Goal: Transaction & Acquisition: Purchase product/service

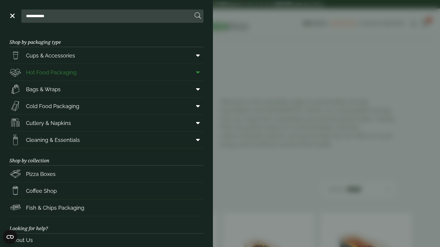
click at [190, 72] on span at bounding box center [196, 72] width 13 height 11
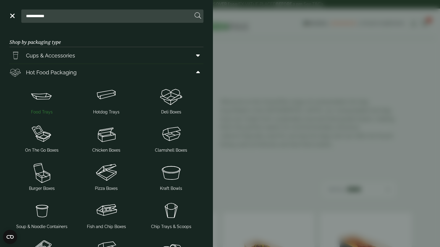
click at [48, 98] on img at bounding box center [42, 96] width 60 height 24
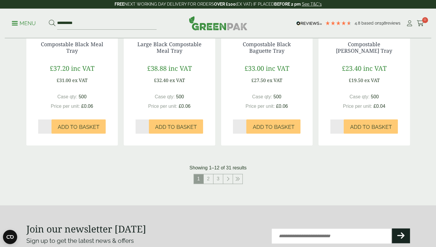
scroll to position [621, 0]
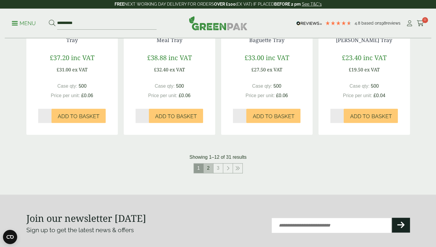
click at [209, 166] on link "2" at bounding box center [207, 167] width 9 height 9
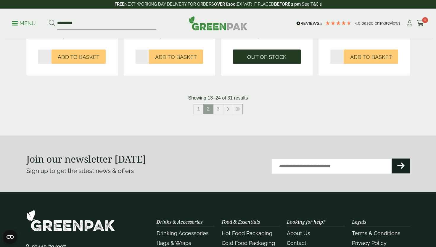
scroll to position [503, 0]
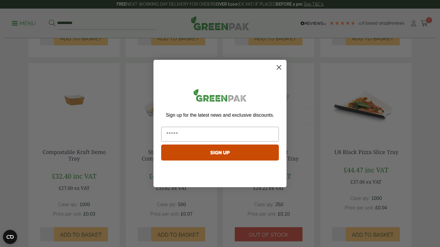
click at [278, 66] on circle "Close dialog" at bounding box center [279, 67] width 10 height 10
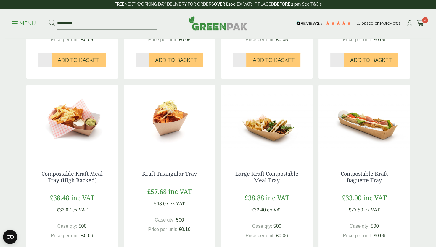
scroll to position [296, 0]
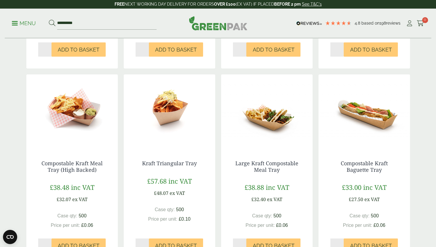
click at [83, 121] on img at bounding box center [71, 111] width 91 height 74
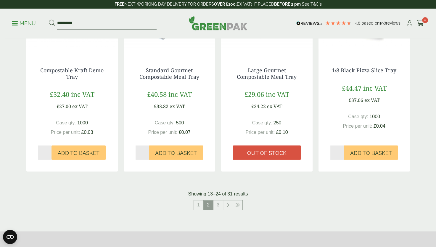
scroll to position [621, 0]
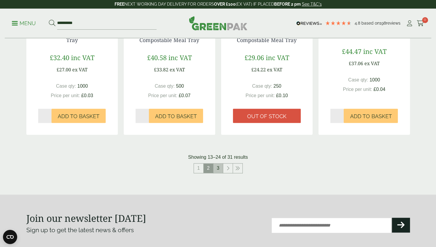
click at [217, 171] on link "3" at bounding box center [217, 167] width 9 height 9
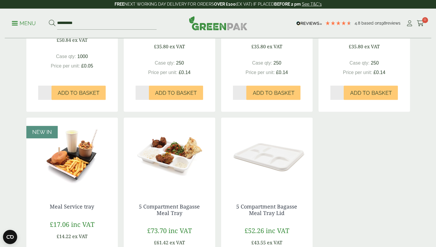
scroll to position [290, 0]
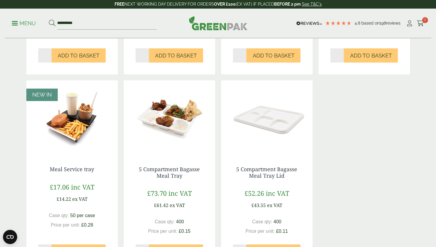
click at [78, 132] on img at bounding box center [71, 117] width 91 height 74
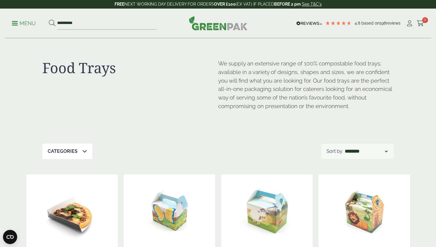
scroll to position [30, 0]
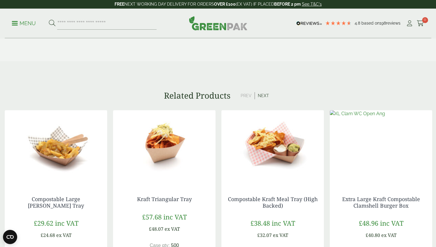
scroll to position [325, 0]
